Goal: Navigation & Orientation: Find specific page/section

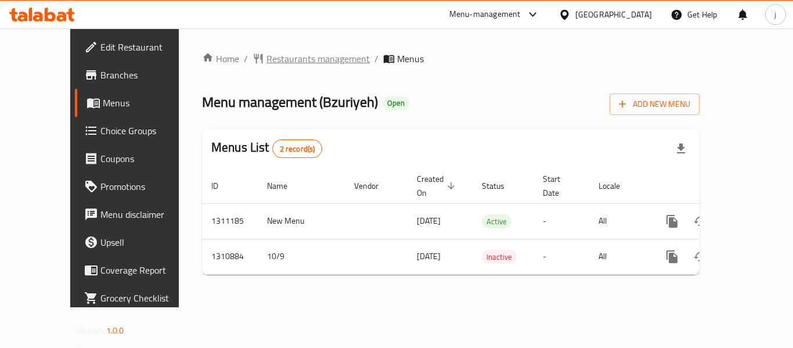
click at [289, 56] on span "Restaurants management" at bounding box center [317, 59] width 103 height 14
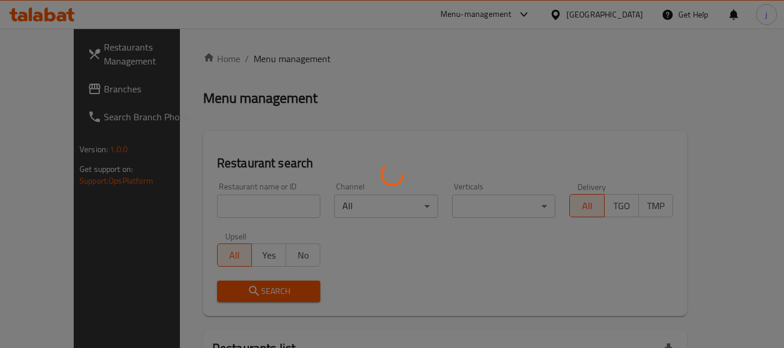
click at [32, 103] on div at bounding box center [392, 174] width 784 height 348
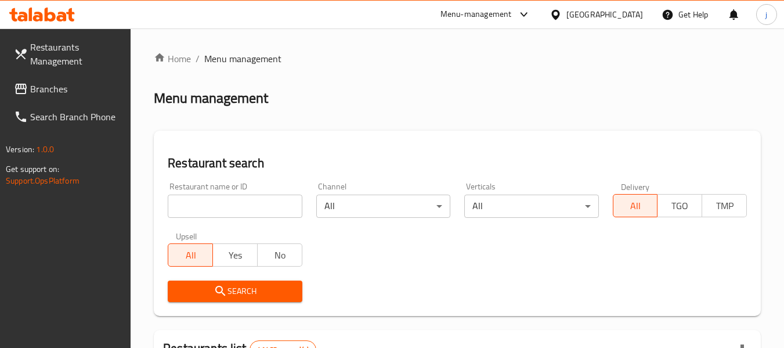
click at [60, 90] on span "Branches" at bounding box center [76, 89] width 92 height 14
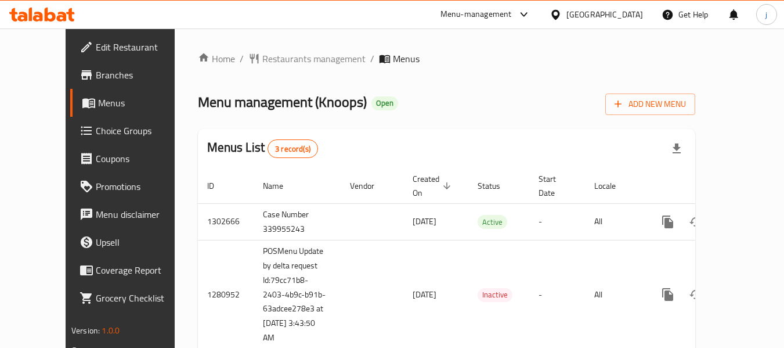
click at [190, 26] on div "Menu-management United Arab Emirates Get Help j" at bounding box center [392, 15] width 784 height 28
click at [262, 63] on span "Restaurants management" at bounding box center [313, 59] width 103 height 14
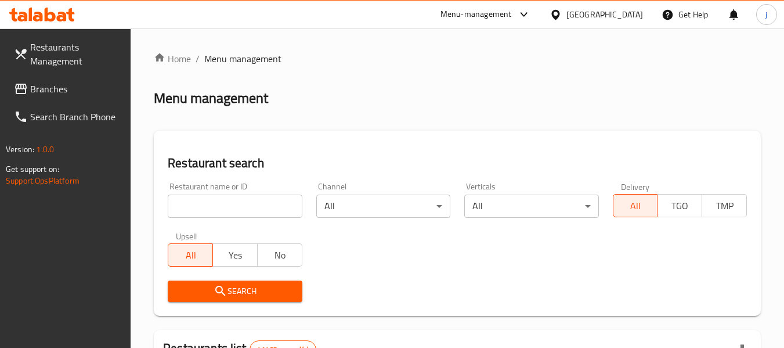
click at [233, 205] on input "search" at bounding box center [235, 205] width 134 height 23
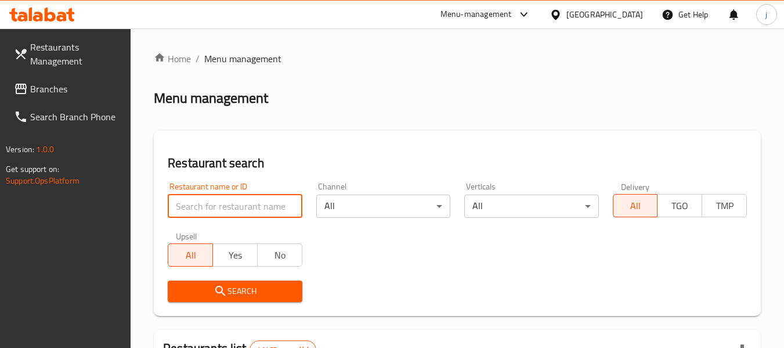
paste input "693945"
type input "693945"
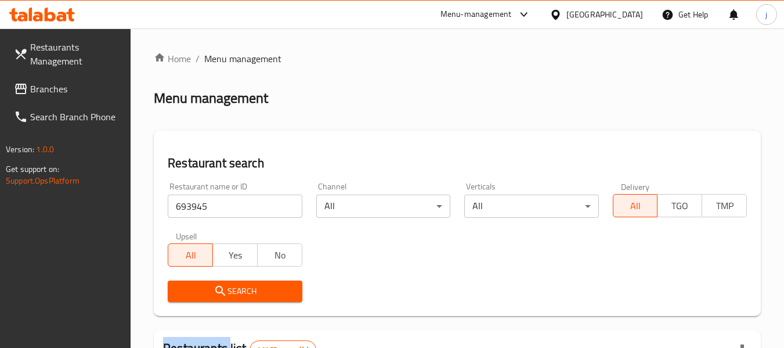
click at [255, 302] on div "Search" at bounding box center [235, 290] width 148 height 35
click at [255, 292] on span "Search" at bounding box center [234, 291] width 115 height 15
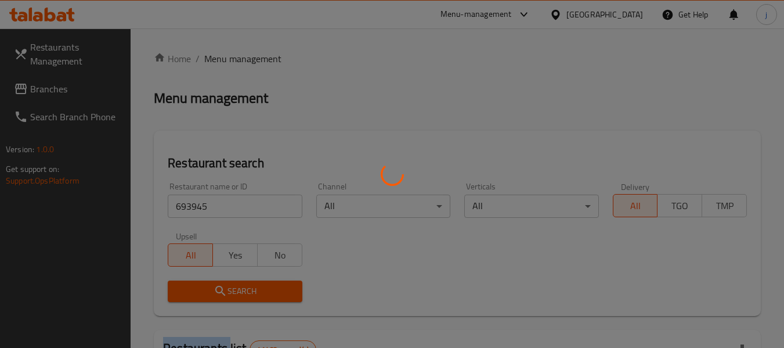
click at [255, 292] on div at bounding box center [392, 174] width 784 height 348
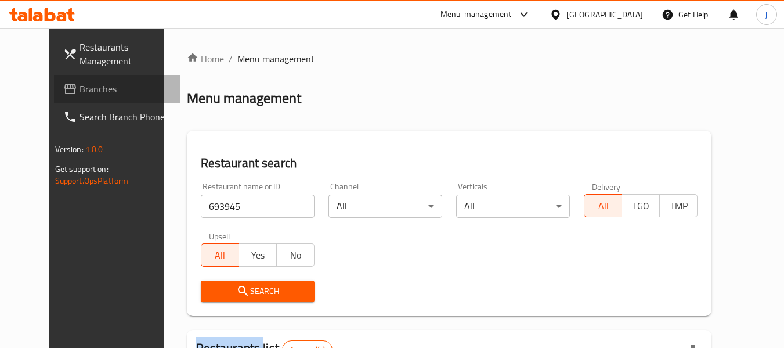
click at [80, 82] on span "Branches" at bounding box center [126, 89] width 92 height 14
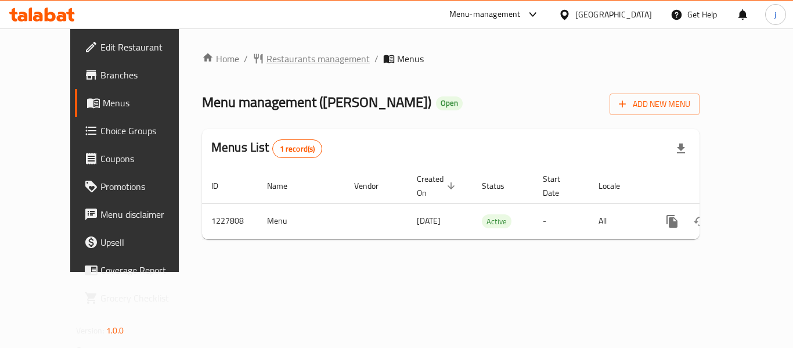
click at [274, 56] on span "Restaurants management" at bounding box center [317, 59] width 103 height 14
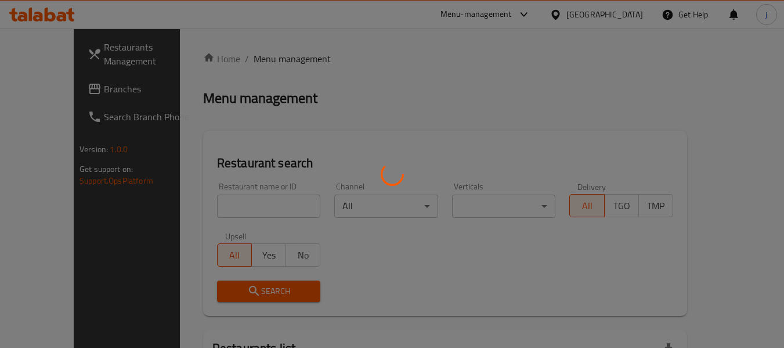
click at [69, 82] on div at bounding box center [392, 174] width 784 height 348
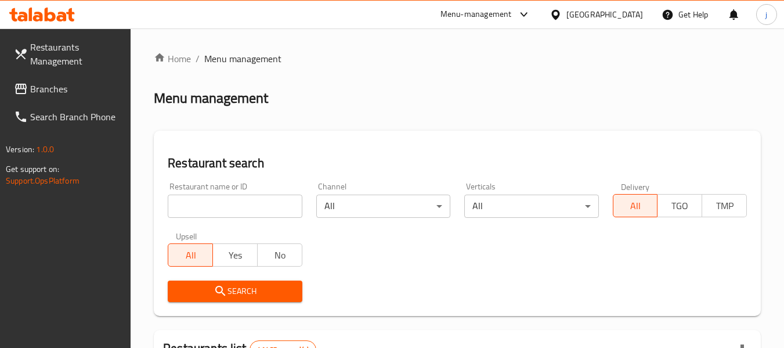
click at [68, 82] on span "Branches" at bounding box center [76, 89] width 92 height 14
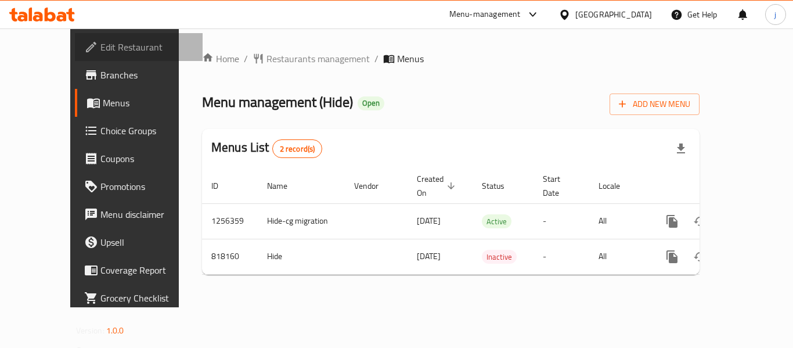
click at [100, 40] on span "Edit Restaurant" at bounding box center [146, 47] width 93 height 14
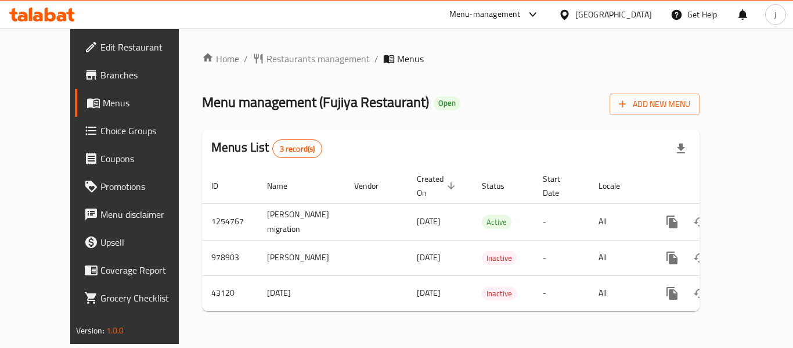
click at [568, 11] on icon at bounding box center [564, 14] width 8 height 10
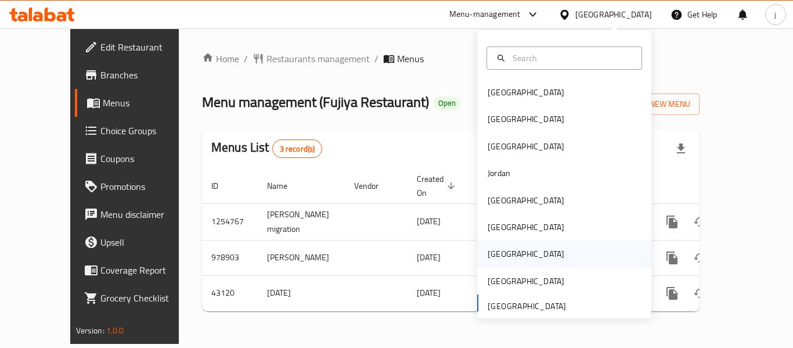
click at [478, 263] on div "[GEOGRAPHIC_DATA]" at bounding box center [525, 253] width 95 height 27
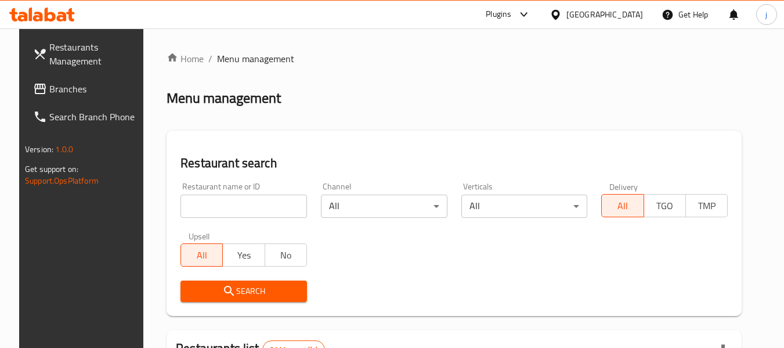
click at [49, 92] on span "Branches" at bounding box center [95, 89] width 92 height 14
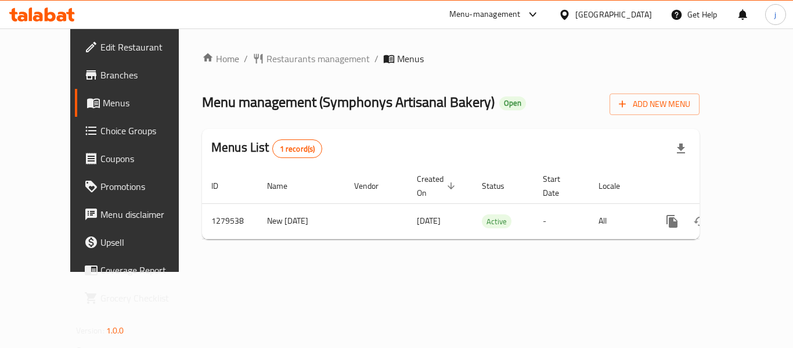
click at [570, 9] on icon at bounding box center [564, 15] width 12 height 12
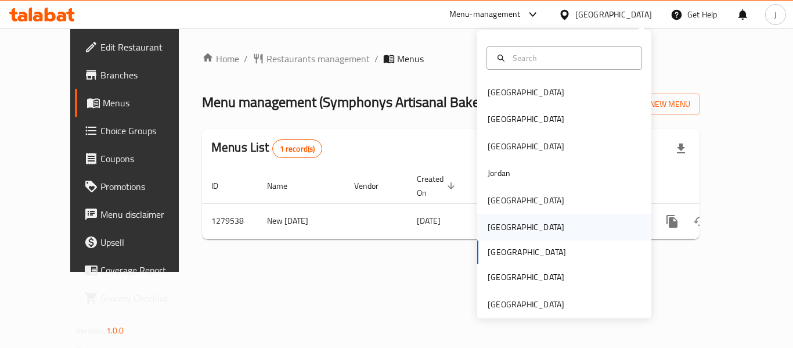
click at [487, 233] on div "[GEOGRAPHIC_DATA]" at bounding box center [525, 227] width 77 height 13
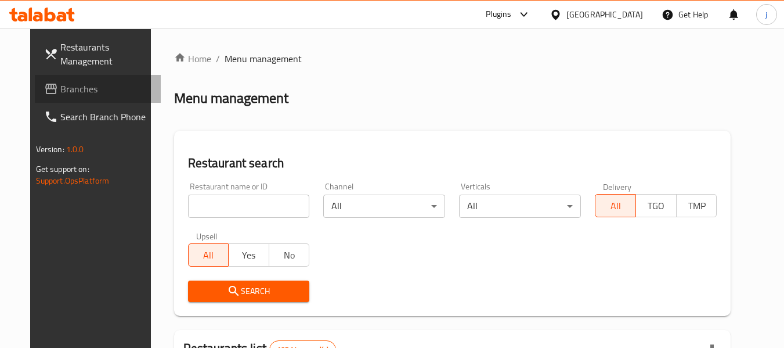
click at [62, 75] on link "Branches" at bounding box center [98, 89] width 127 height 28
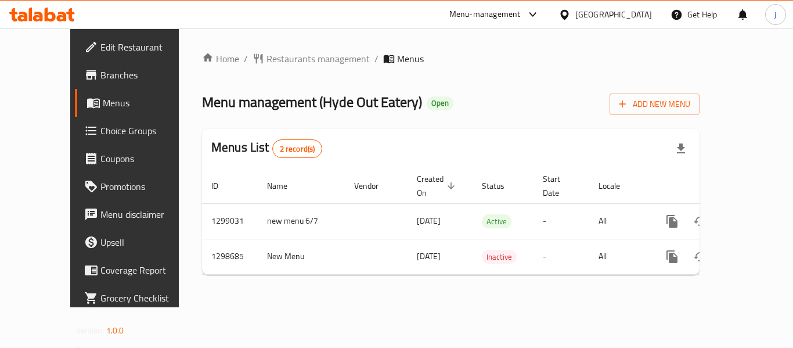
click at [568, 14] on icon at bounding box center [564, 14] width 8 height 10
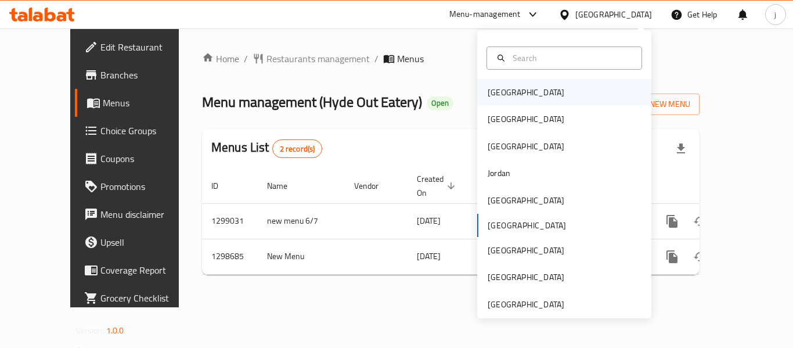
click at [485, 84] on div "[GEOGRAPHIC_DATA]" at bounding box center [525, 92] width 95 height 27
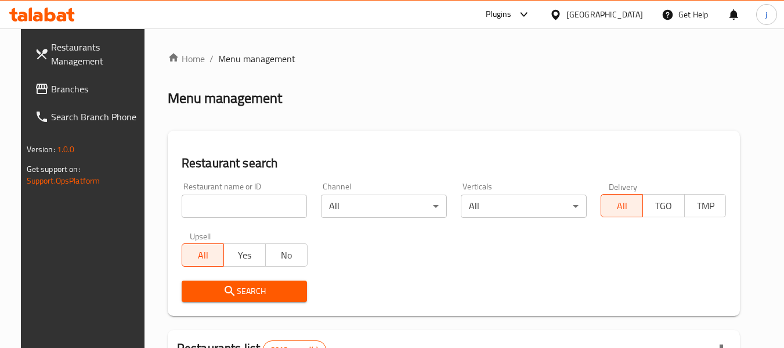
drag, startPoint x: 88, startPoint y: 85, endPoint x: 68, endPoint y: 85, distance: 20.3
click at [88, 85] on span "Branches" at bounding box center [97, 89] width 92 height 14
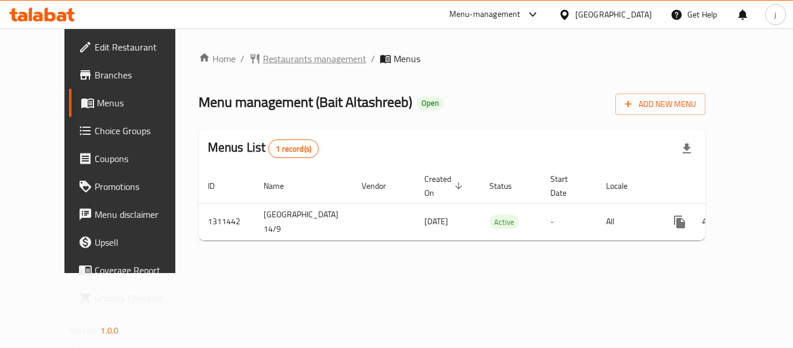
click at [304, 62] on span "Restaurants management" at bounding box center [314, 59] width 103 height 14
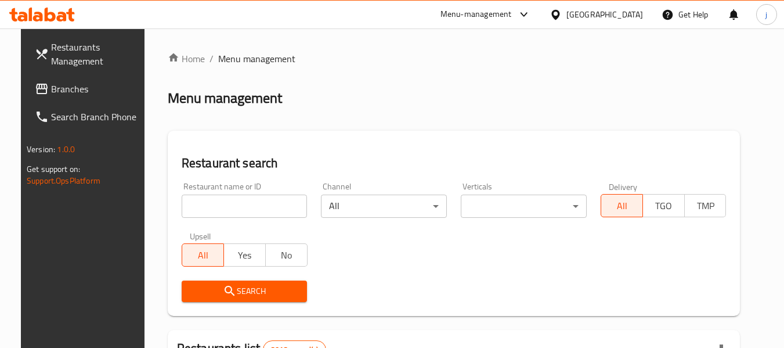
click at [48, 94] on div at bounding box center [392, 174] width 784 height 348
click at [75, 87] on span "Branches" at bounding box center [97, 89] width 92 height 14
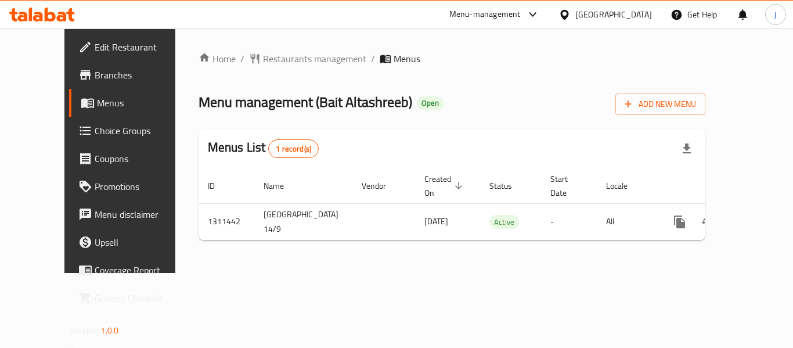
click at [570, 15] on icon at bounding box center [564, 15] width 12 height 12
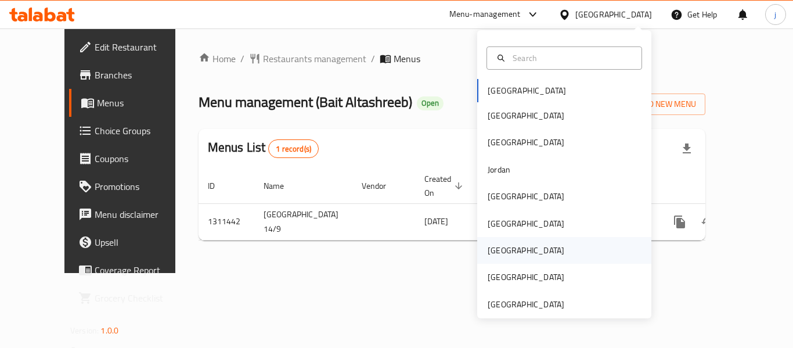
click at [500, 250] on div "[GEOGRAPHIC_DATA]" at bounding box center [525, 250] width 95 height 27
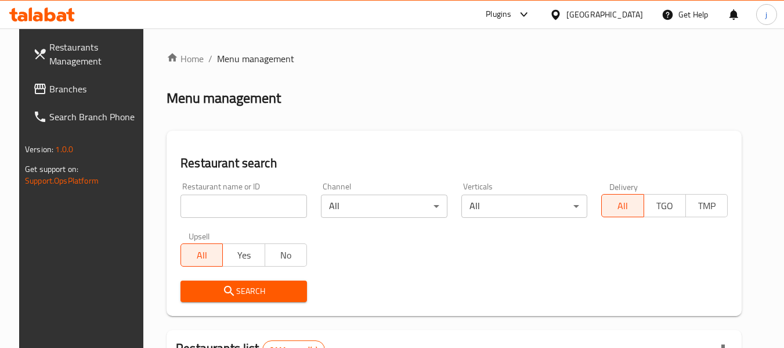
click at [62, 88] on span "Branches" at bounding box center [95, 89] width 92 height 14
